Goal: Information Seeking & Learning: Learn about a topic

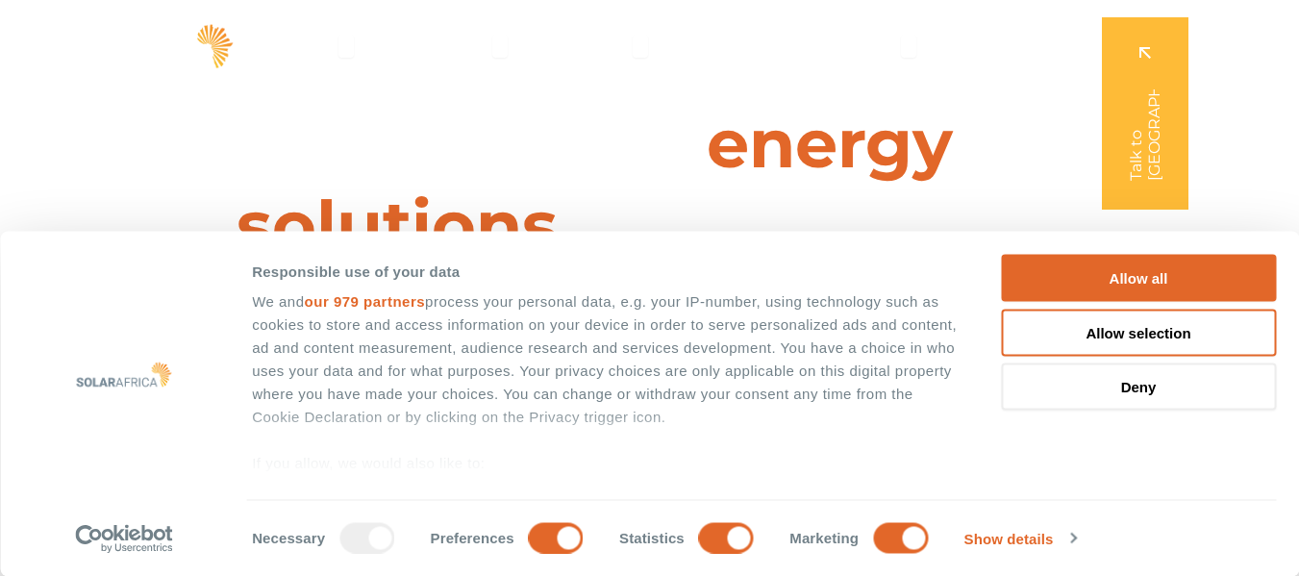
click at [1099, 267] on button "Allow all" at bounding box center [1138, 278] width 275 height 47
click at [1125, 278] on button "Allow all" at bounding box center [1138, 278] width 275 height 47
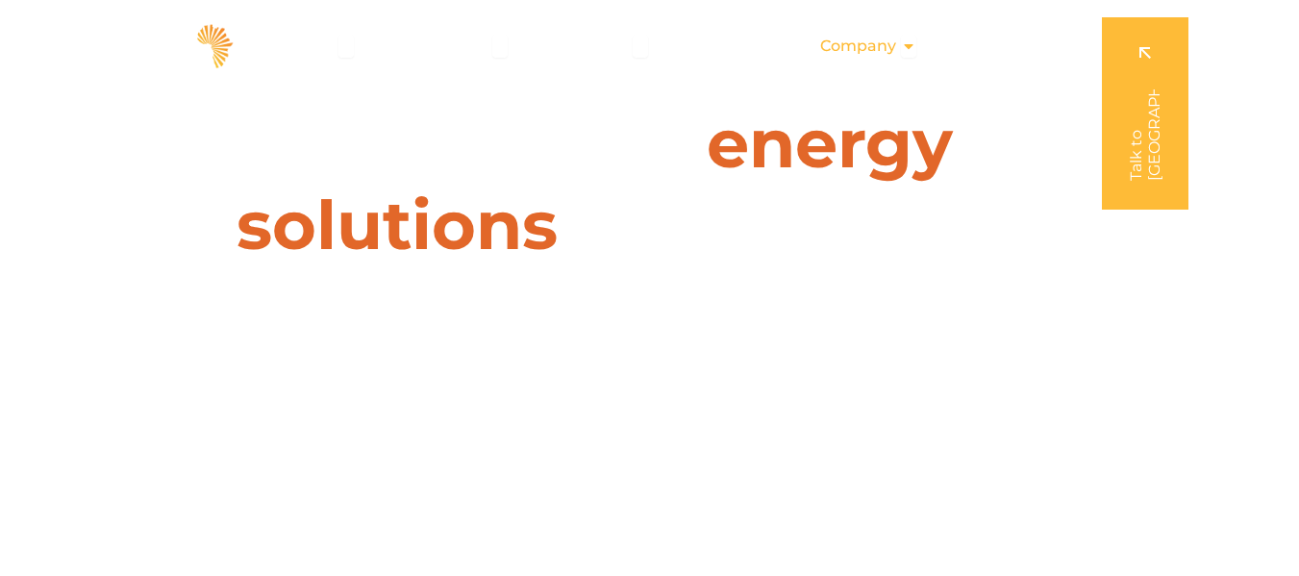
click at [898, 47] on div "Company Close Company Open Company" at bounding box center [868, 46] width 127 height 38
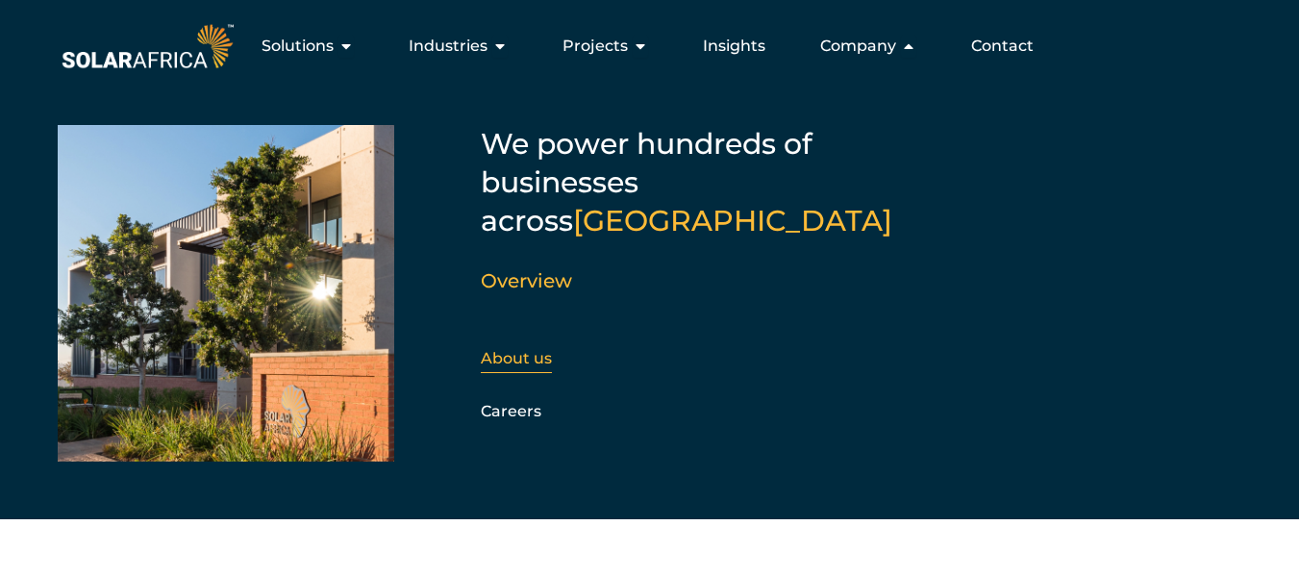
click at [528, 349] on link "About us" at bounding box center [516, 358] width 71 height 18
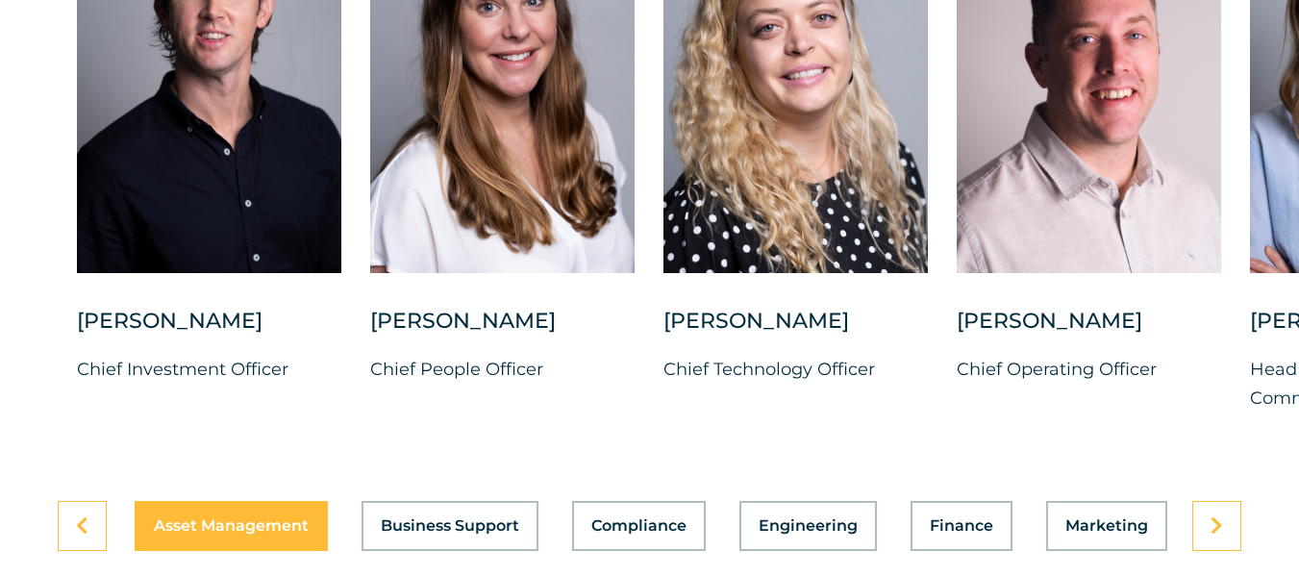
scroll to position [5032, 0]
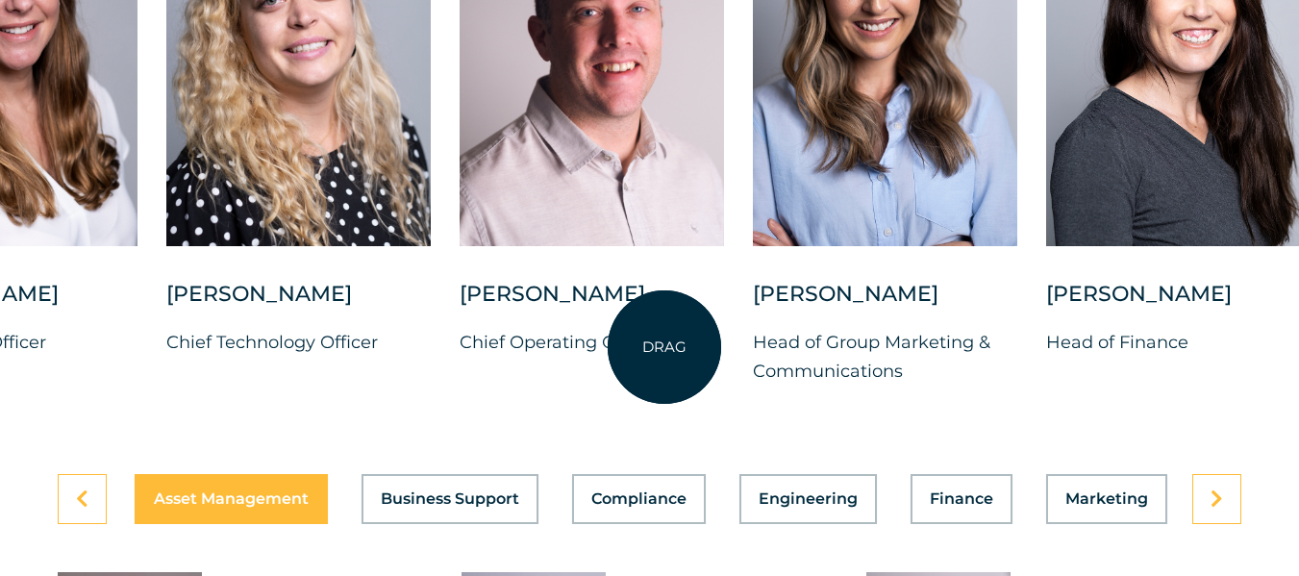
drag, startPoint x: 1162, startPoint y: 288, endPoint x: 657, endPoint y: 343, distance: 507.8
click at [657, 343] on div "Vincent Labuschagne Chief Operating Officer" at bounding box center [592, 125] width 264 height 524
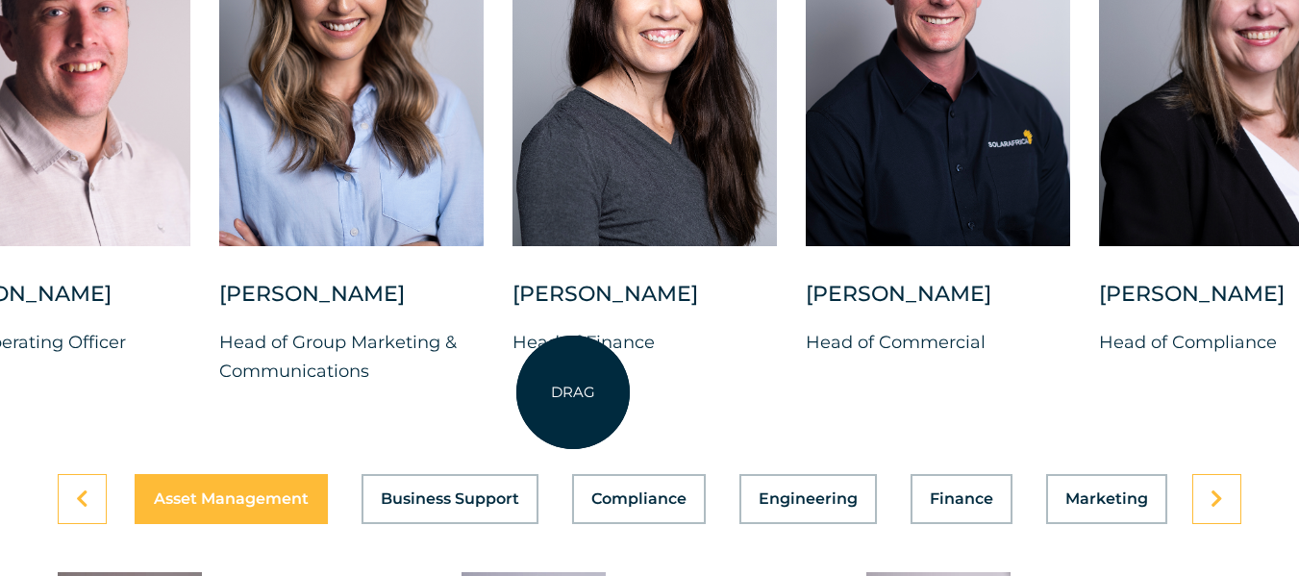
drag, startPoint x: 1009, startPoint y: 344, endPoint x: 573, endPoint y: 390, distance: 438.1
click at [573, 388] on div "Belinda Grobler Head of Finance" at bounding box center [645, 334] width 264 height 108
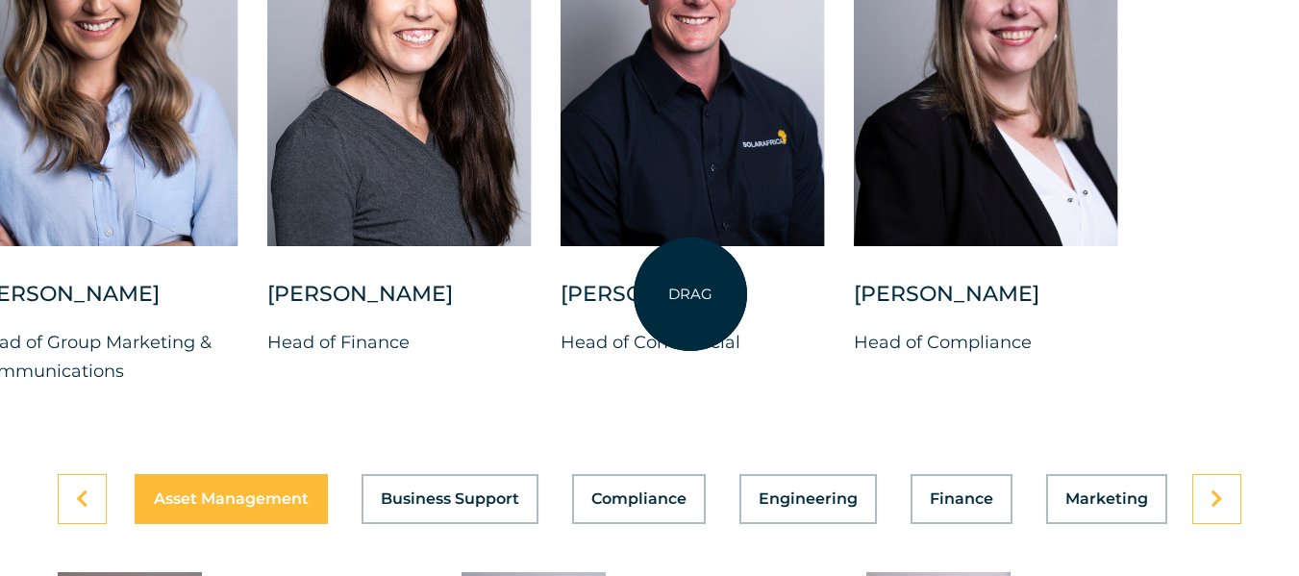
drag, startPoint x: 1195, startPoint y: 286, endPoint x: 981, endPoint y: 288, distance: 214.5
click at [981, 246] on div at bounding box center [986, 54] width 264 height 383
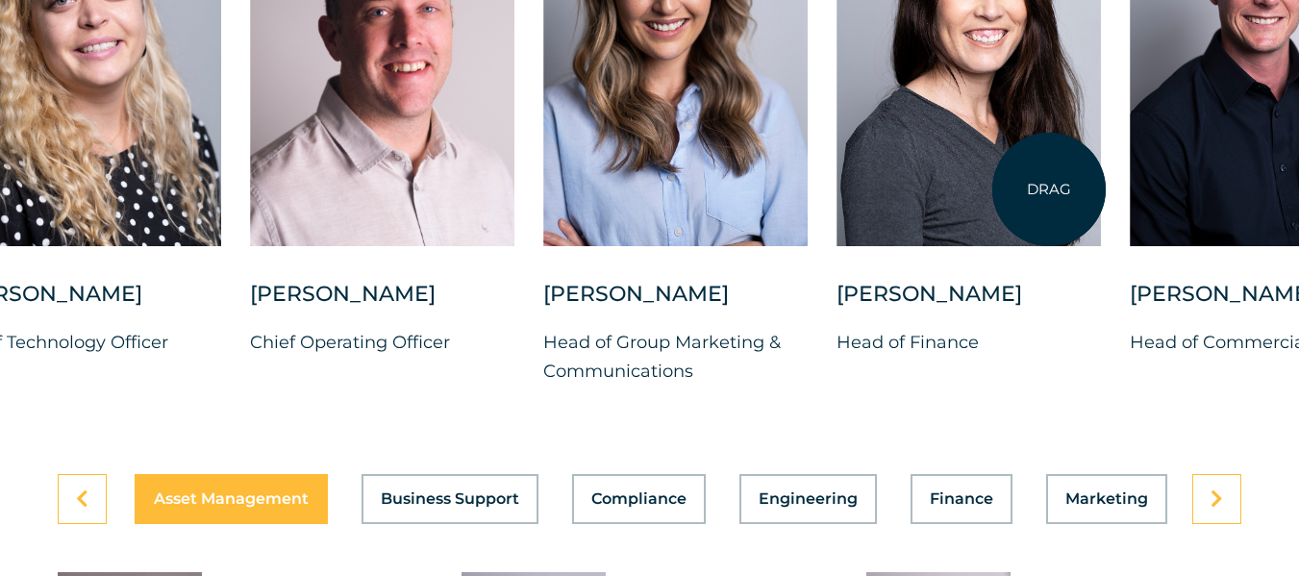
drag, startPoint x: 570, startPoint y: 235, endPoint x: 1105, endPoint y: 190, distance: 536.5
click at [1101, 190] on div at bounding box center [969, 54] width 264 height 383
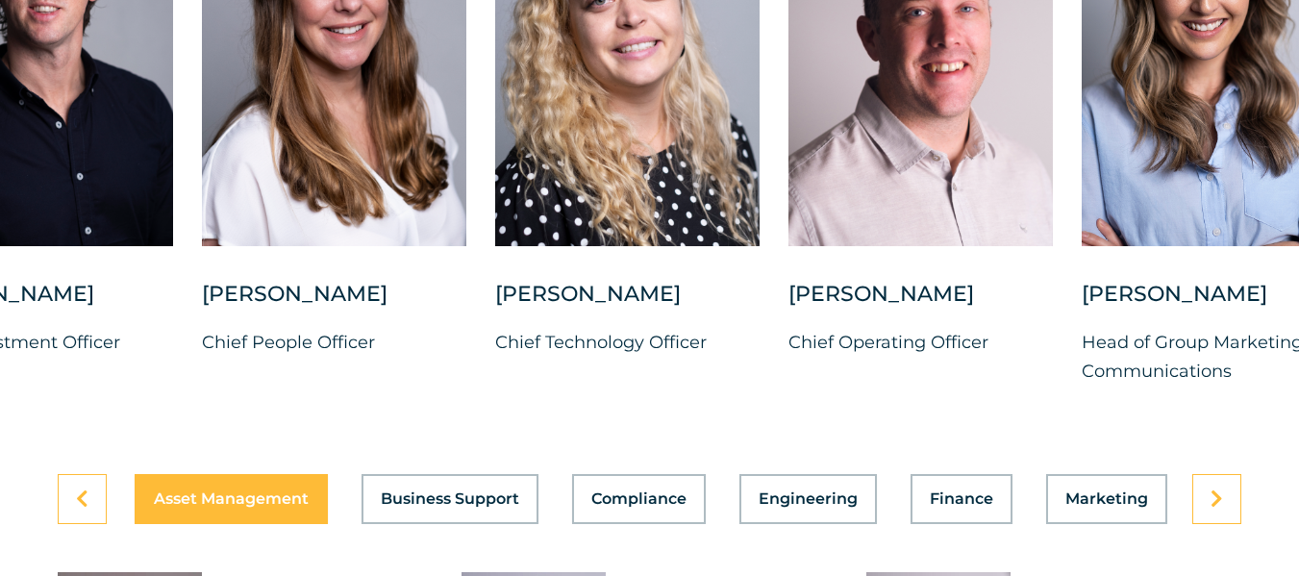
drag, startPoint x: 711, startPoint y: 397, endPoint x: 1138, endPoint y: 479, distance: 434.7
click at [1138, 474] on div "DRAG Charl Alheit Chief Investment Officer Candice Seggie Chief People Officer …" at bounding box center [649, 158] width 1299 height 631
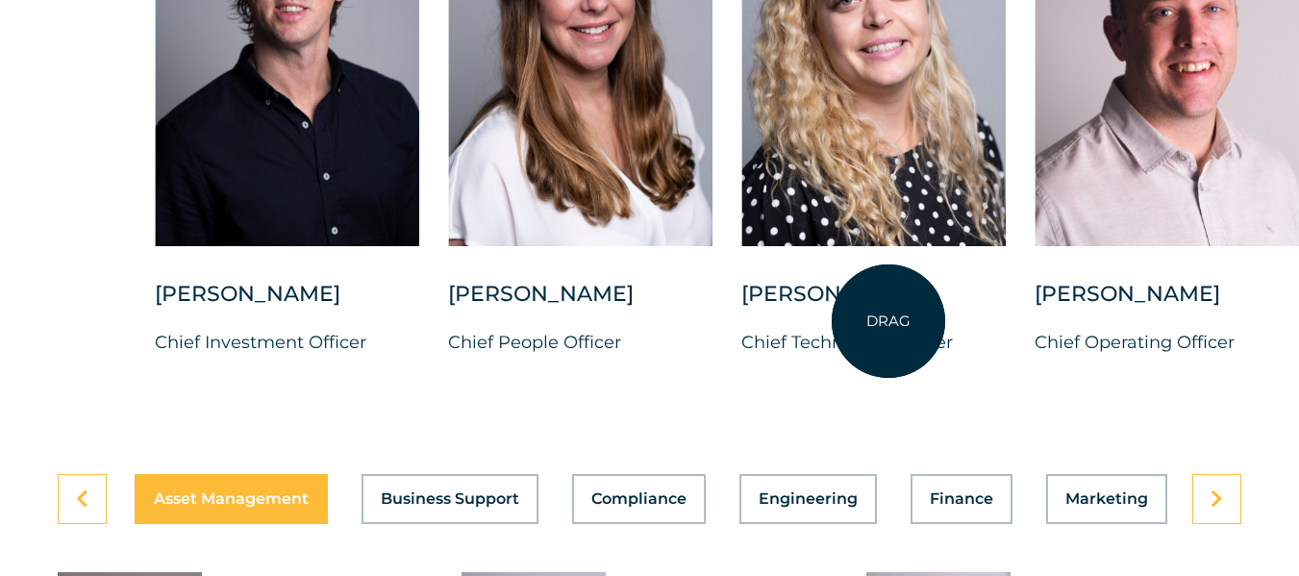
drag, startPoint x: 497, startPoint y: 290, endPoint x: 889, endPoint y: 321, distance: 392.6
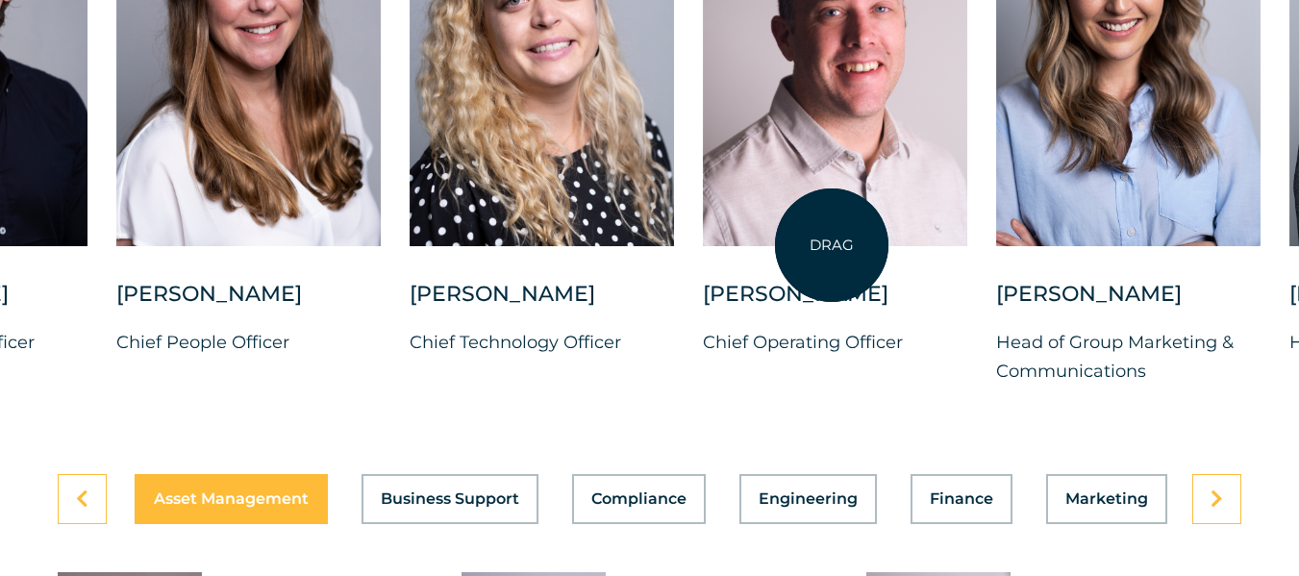
drag, startPoint x: 900, startPoint y: 247, endPoint x: 640, endPoint y: 256, distance: 259.8
click at [703, 246] on div at bounding box center [835, 54] width 264 height 383
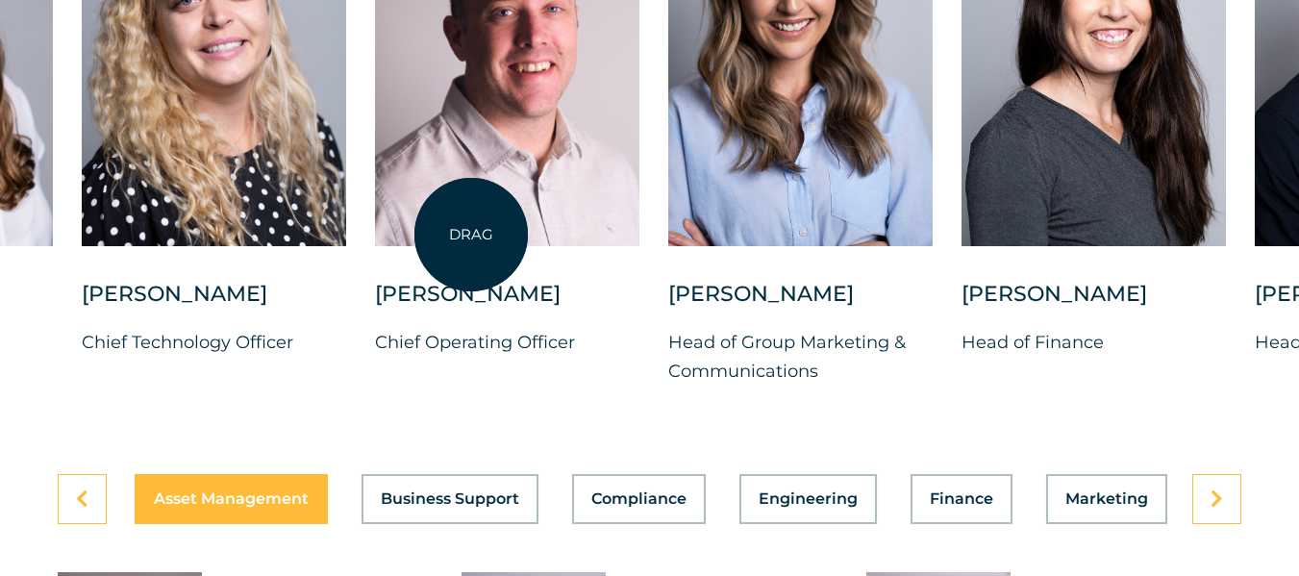
drag, startPoint x: 471, startPoint y: 235, endPoint x: 904, endPoint y: 252, distance: 433.1
click at [639, 246] on div at bounding box center [507, 54] width 264 height 383
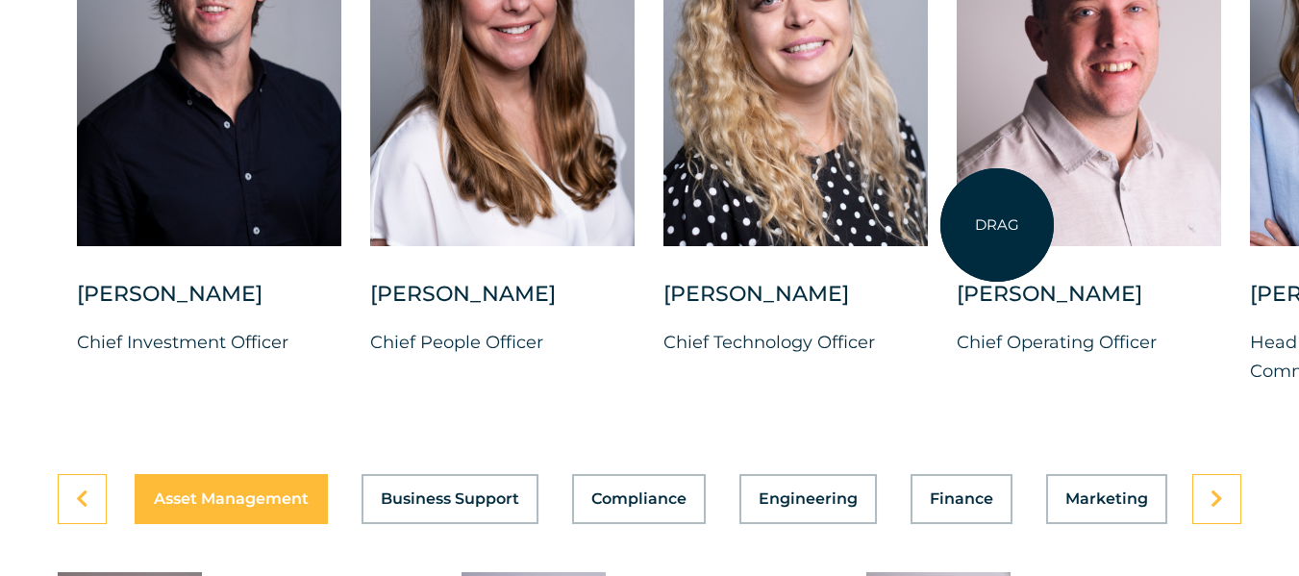
drag, startPoint x: 858, startPoint y: 226, endPoint x: 429, endPoint y: 254, distance: 429.8
click at [957, 246] on div at bounding box center [1089, 54] width 264 height 383
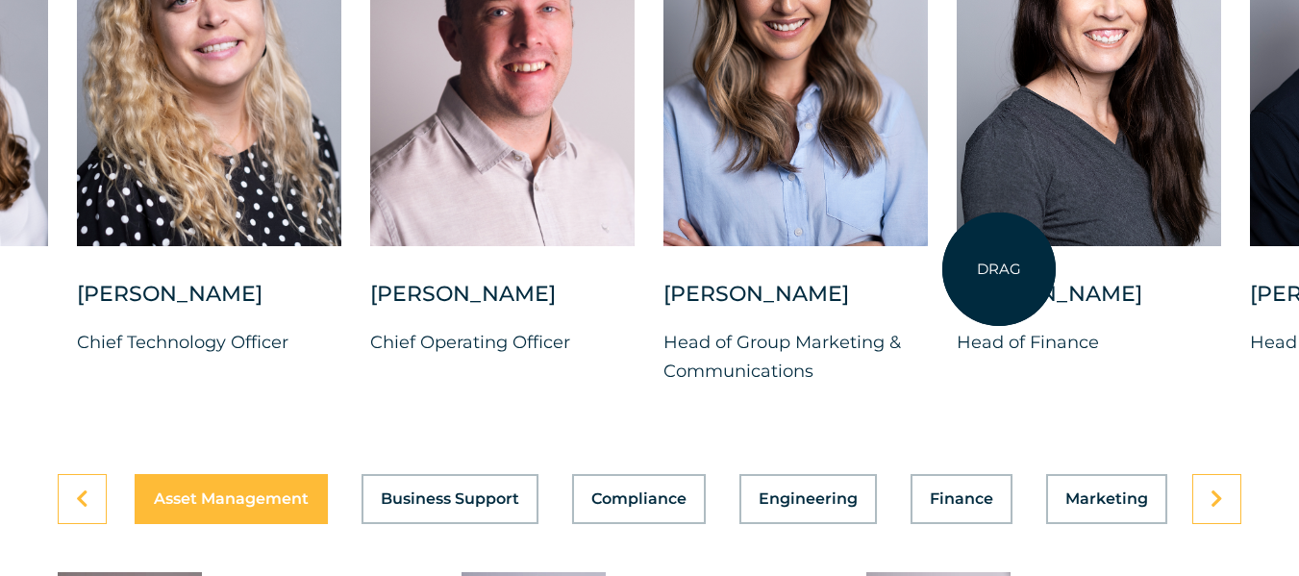
drag, startPoint x: 969, startPoint y: 259, endPoint x: 612, endPoint y: 234, distance: 358.6
click at [957, 234] on div at bounding box center [1089, 54] width 264 height 383
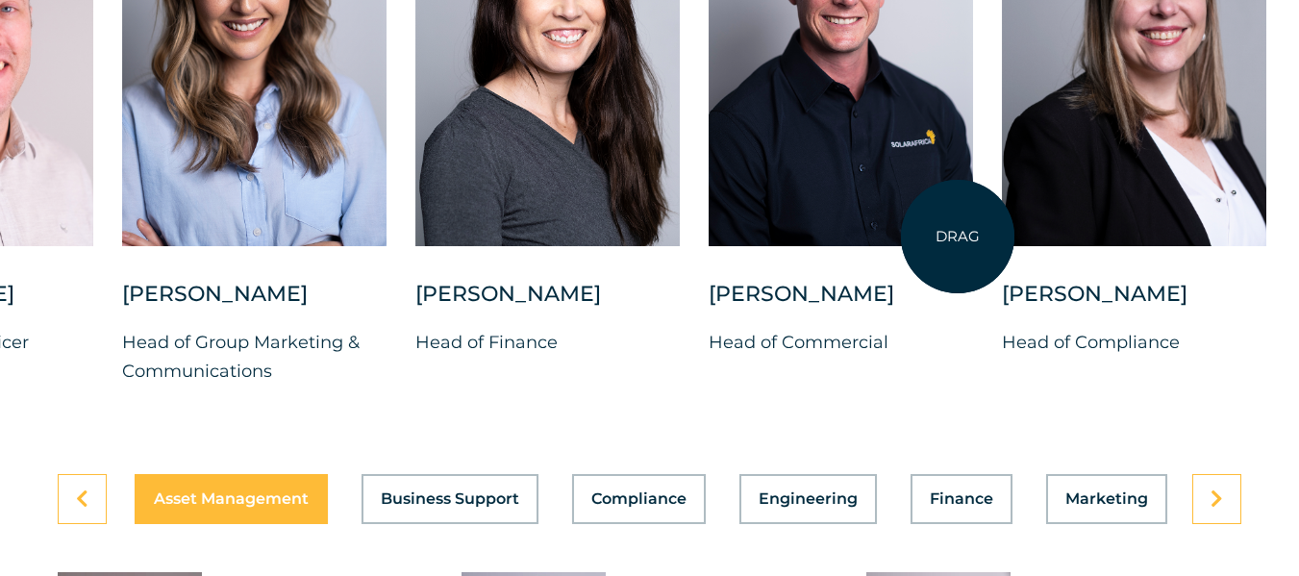
drag, startPoint x: 1046, startPoint y: 246, endPoint x: 579, endPoint y: 238, distance: 467.4
click at [598, 236] on div "Charl Alheit Chief Investment Officer Candice Seggie Chief People Officer Suné …" at bounding box center [122, 139] width 2500 height 553
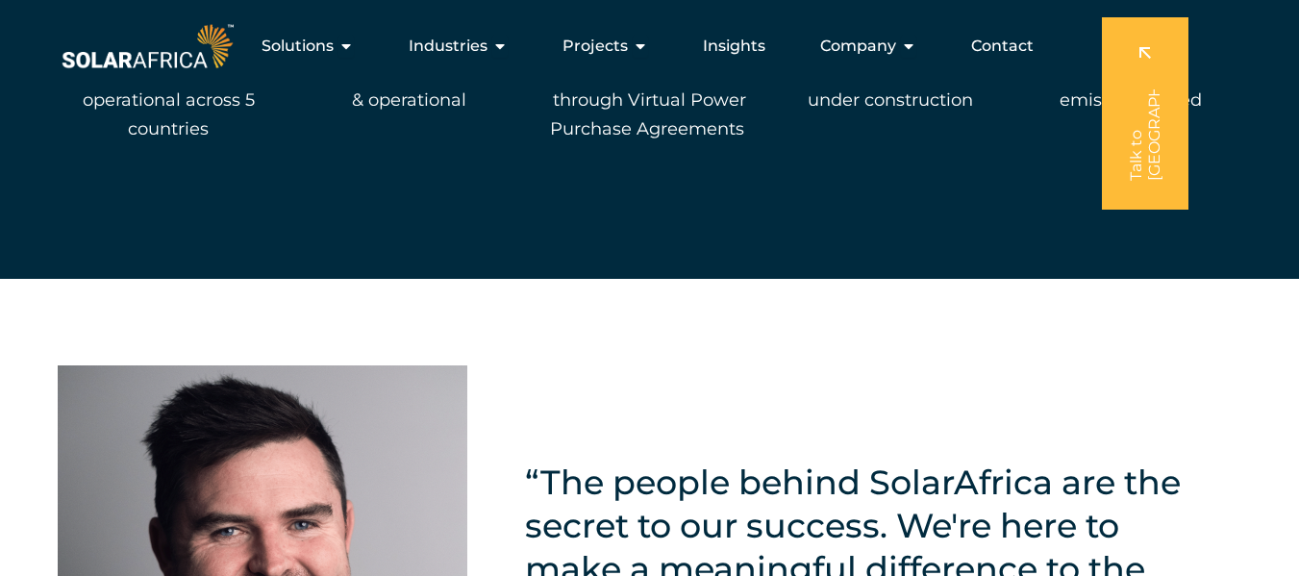
scroll to position [3521, 0]
